Goal: Browse casually

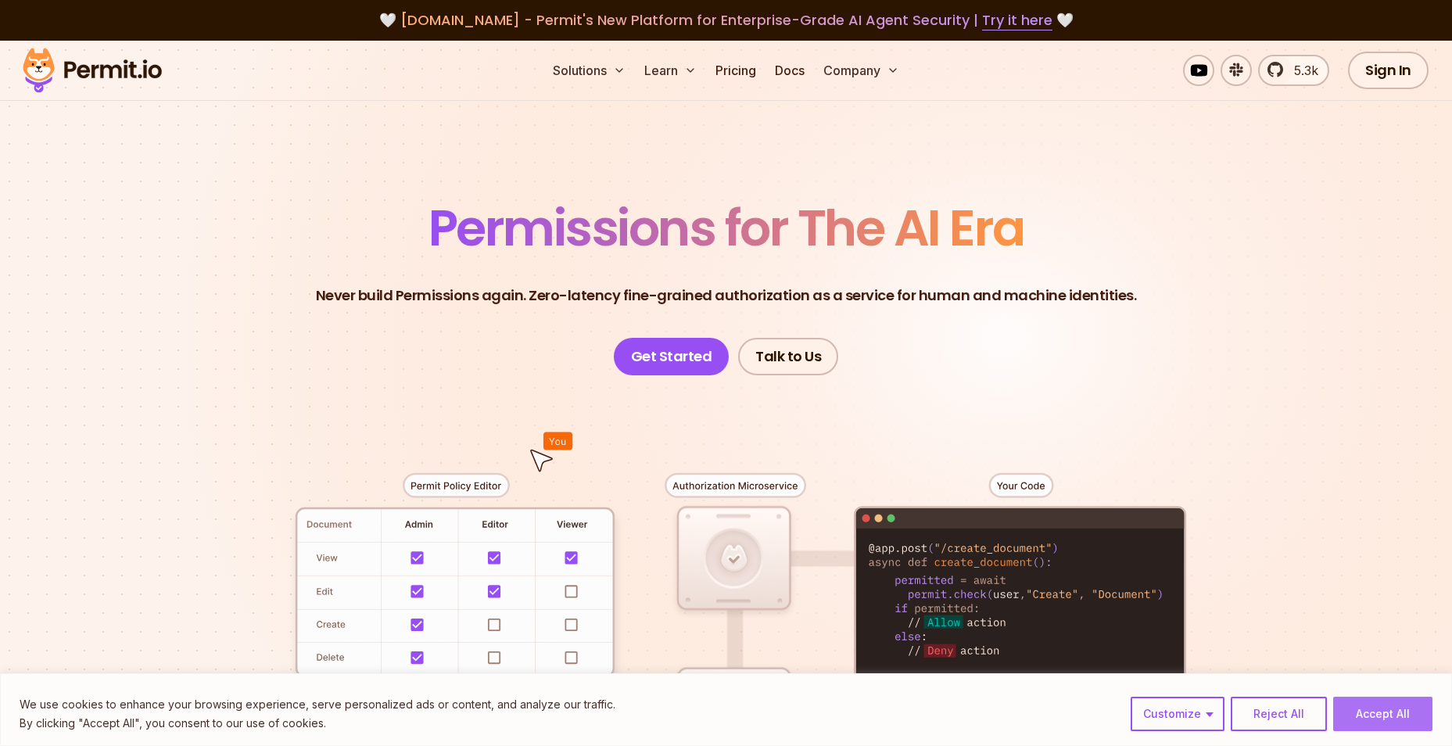
click at [1381, 716] on button "Accept All" at bounding box center [1383, 714] width 99 height 34
